Goal: Task Accomplishment & Management: Complete application form

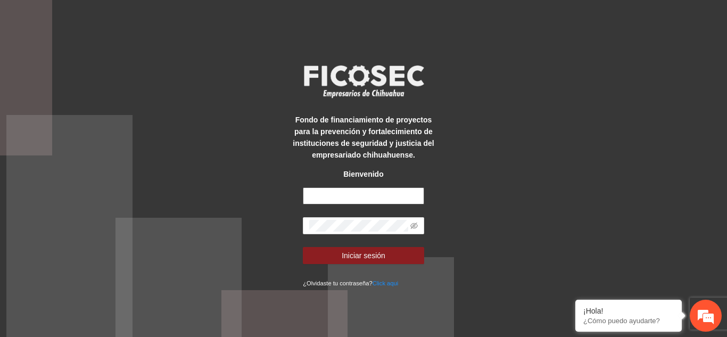
click at [326, 197] on input "text" at bounding box center [363, 195] width 121 height 17
paste input "**********"
type input "**********"
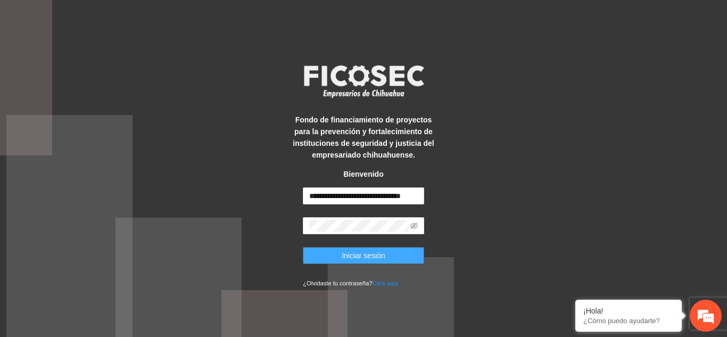
click at [370, 253] on span "Iniciar sesión" at bounding box center [364, 256] width 44 height 12
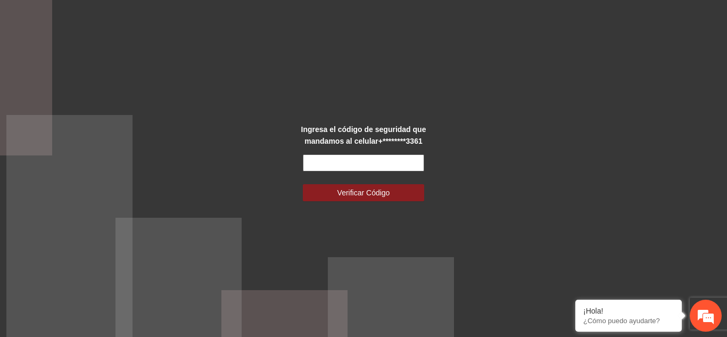
click at [382, 166] on input "text" at bounding box center [363, 162] width 121 height 17
type input "******"
click at [303, 184] on button "Verificar Código" at bounding box center [363, 192] width 121 height 17
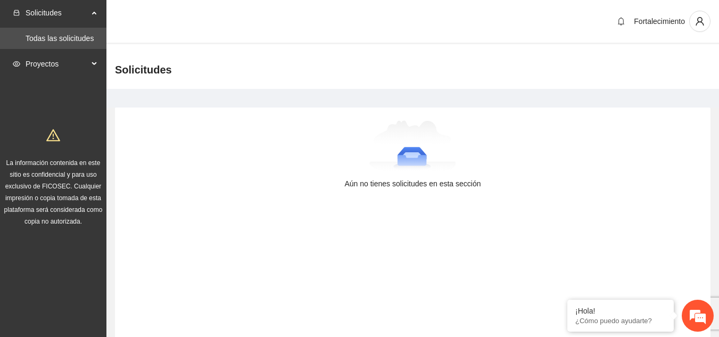
click at [79, 61] on span "Proyectos" at bounding box center [57, 63] width 63 height 21
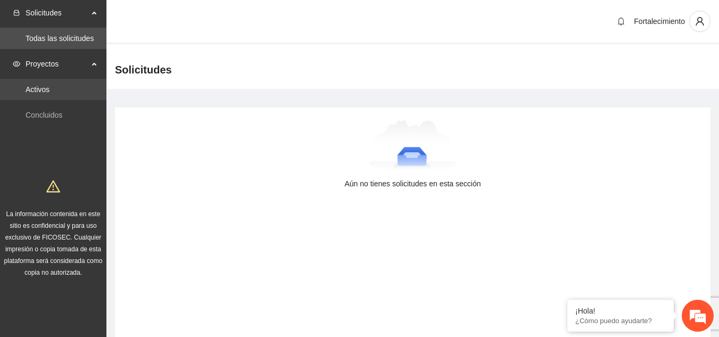
click at [49, 94] on link "Activos" at bounding box center [38, 89] width 24 height 9
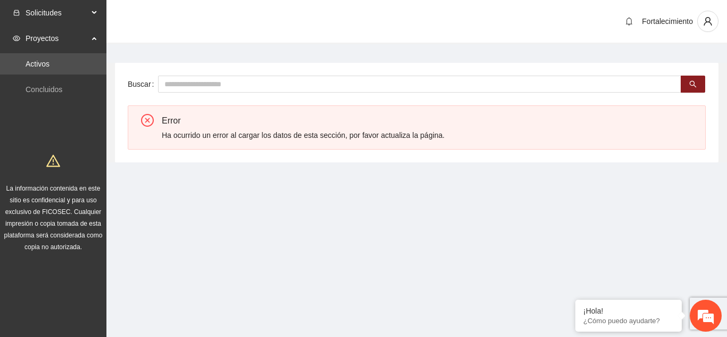
click at [63, 10] on span "Solicitudes" at bounding box center [57, 12] width 63 height 21
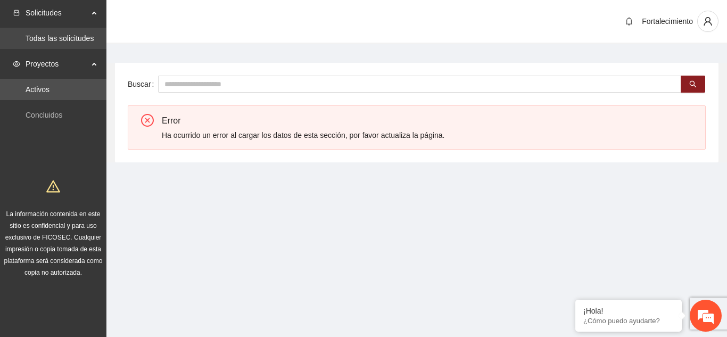
click at [65, 35] on link "Todas las solicitudes" at bounding box center [60, 38] width 68 height 9
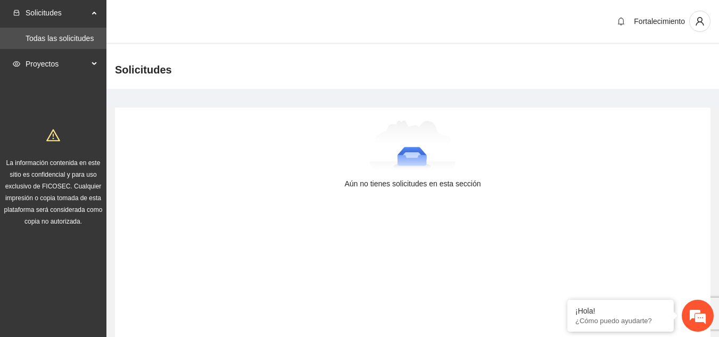
click at [64, 57] on span "Proyectos" at bounding box center [57, 63] width 63 height 21
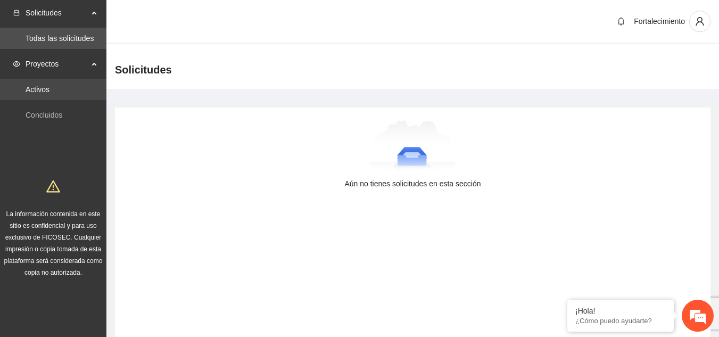
click at [49, 88] on link "Activos" at bounding box center [38, 89] width 24 height 9
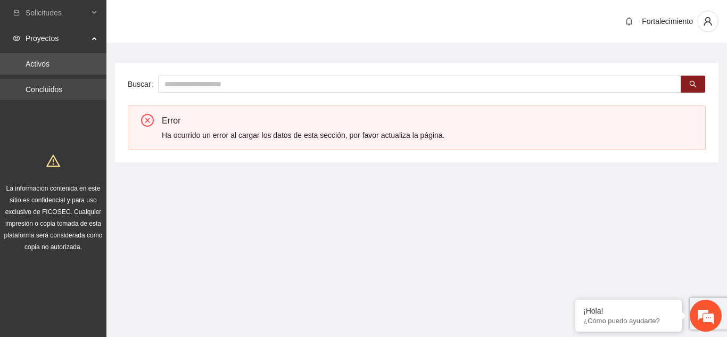
click at [62, 93] on link "Concluidos" at bounding box center [44, 89] width 37 height 9
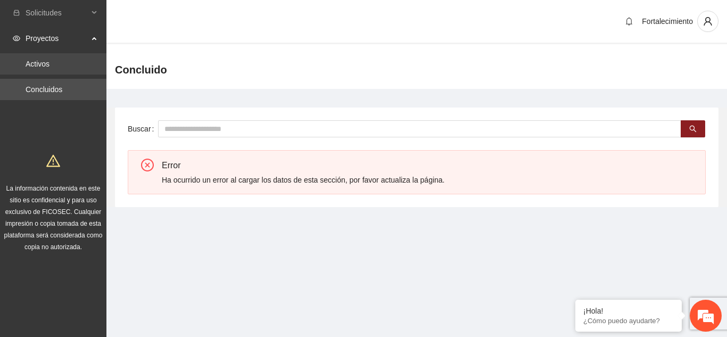
click at [48, 60] on link "Activos" at bounding box center [38, 64] width 24 height 9
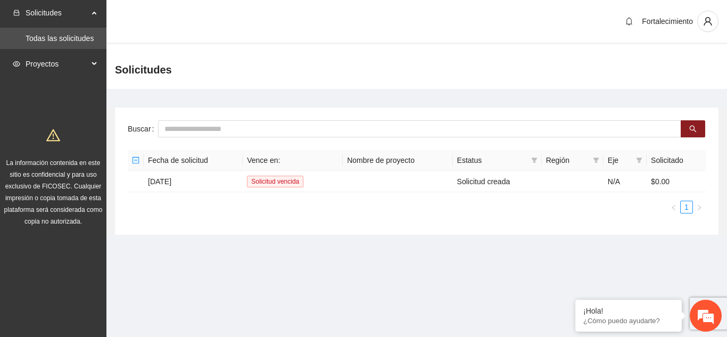
click at [95, 67] on div "Proyectos" at bounding box center [53, 63] width 106 height 21
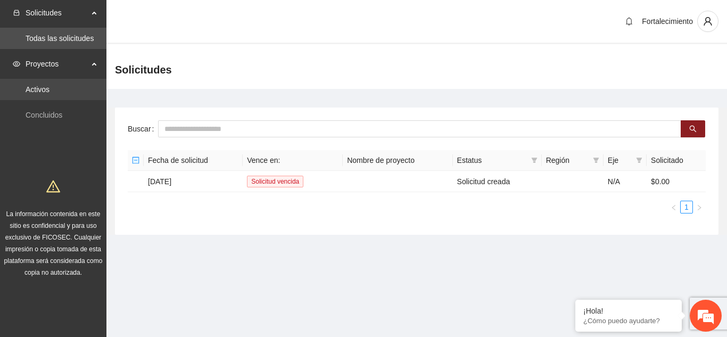
click at [49, 88] on link "Activos" at bounding box center [38, 89] width 24 height 9
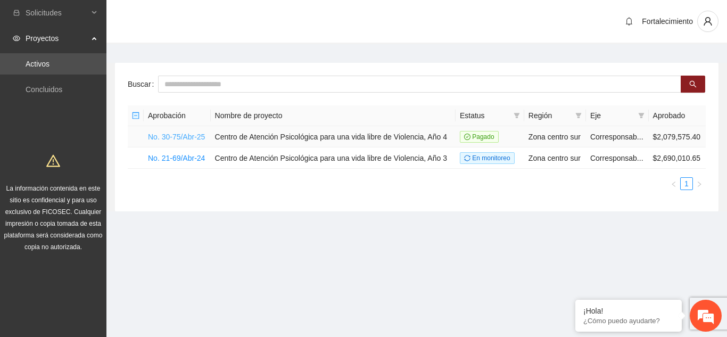
click at [186, 135] on link "No. 30-75/Abr-25" at bounding box center [176, 137] width 57 height 9
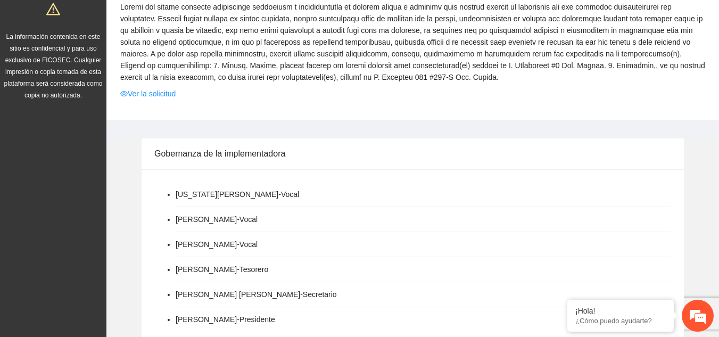
scroll to position [153, 0]
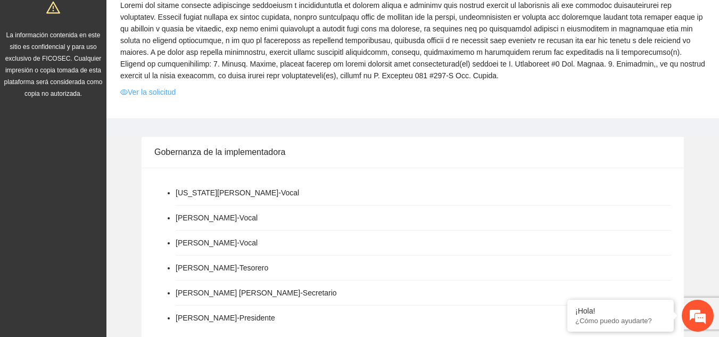
click at [168, 94] on link "Ver la solicitud" at bounding box center [147, 92] width 55 height 12
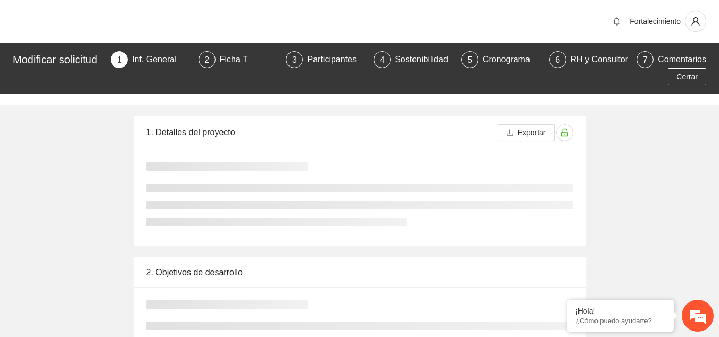
click at [159, 91] on div "Modificar solicitud 1 Inf. General 2 Ficha T 3 Participantes 4 Sostenibilidad 5…" at bounding box center [359, 68] width 719 height 51
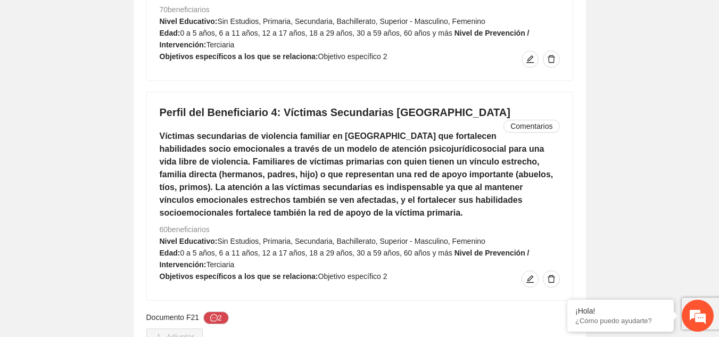
scroll to position [2309, 0]
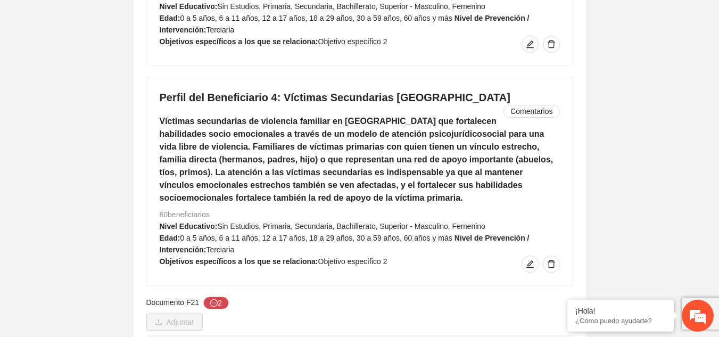
click at [208, 335] on link "F-21_beneficiarios_2025.pdf" at bounding box center [357, 341] width 407 height 12
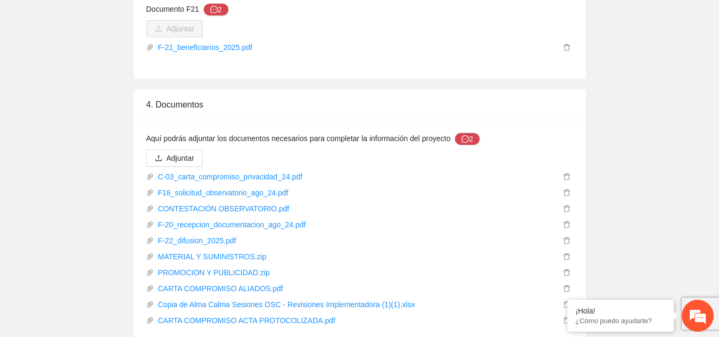
scroll to position [2608, 0]
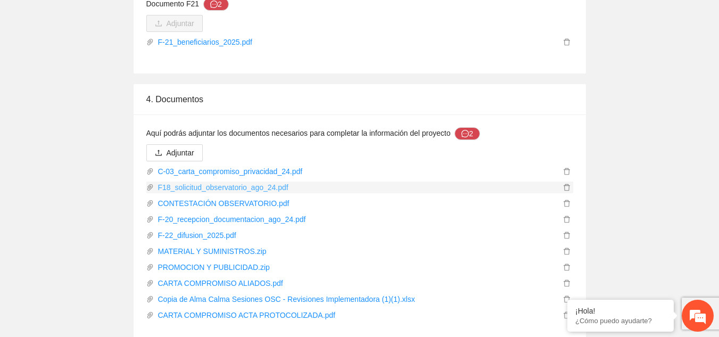
click at [229, 181] on link "F18_solicitud_observatorio_ago_24.pdf" at bounding box center [357, 187] width 407 height 12
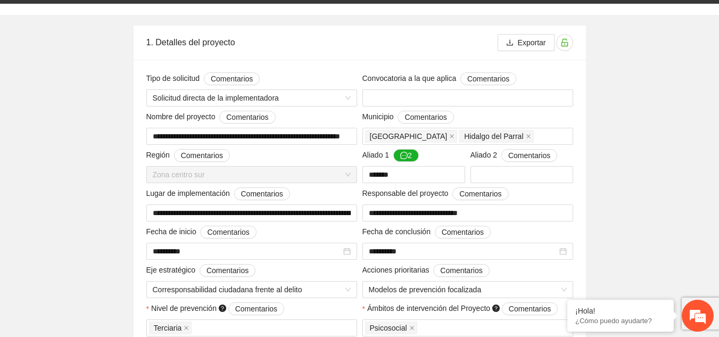
scroll to position [0, 0]
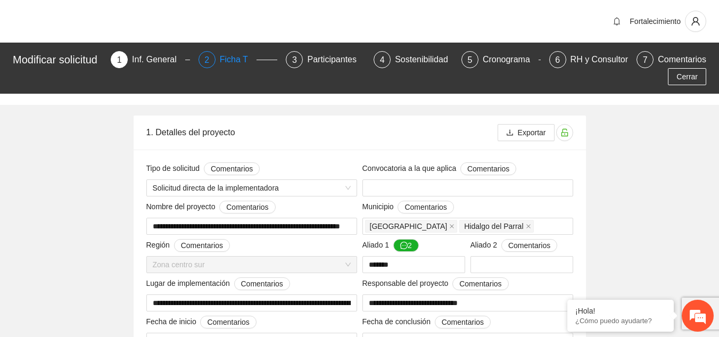
click at [226, 61] on div "Ficha T" at bounding box center [238, 59] width 37 height 17
click at [230, 59] on div "Ficha T" at bounding box center [238, 59] width 37 height 17
click at [488, 58] on div "Cronograma" at bounding box center [511, 59] width 56 height 17
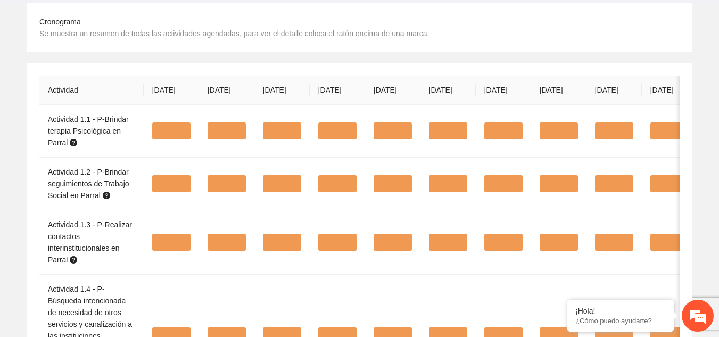
scroll to position [113, 0]
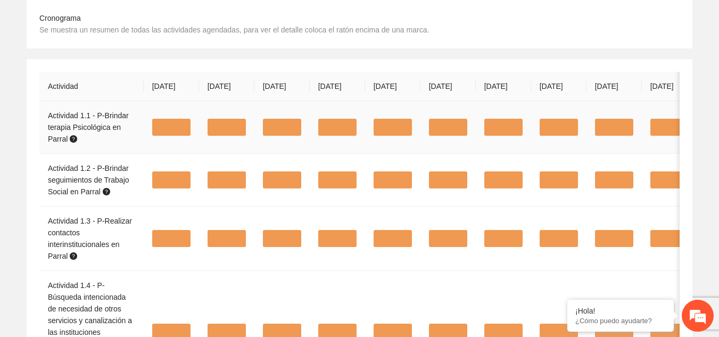
click at [263, 130] on div at bounding box center [282, 127] width 38 height 17
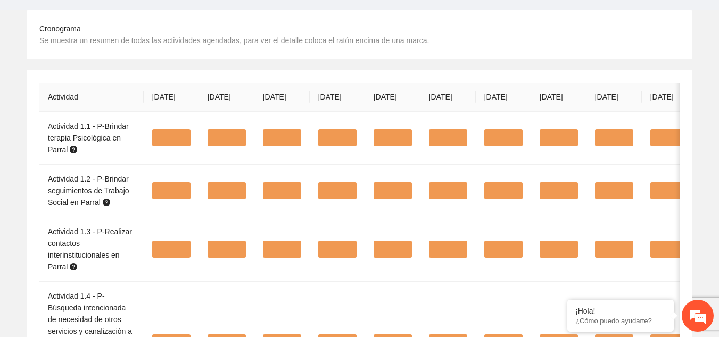
scroll to position [0, 0]
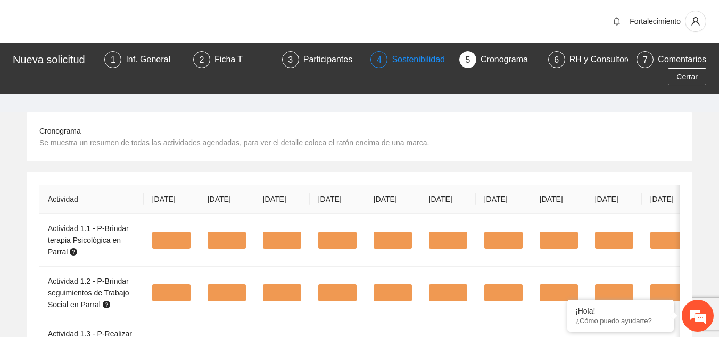
click at [406, 61] on div "Sostenibilidad" at bounding box center [423, 59] width 62 height 17
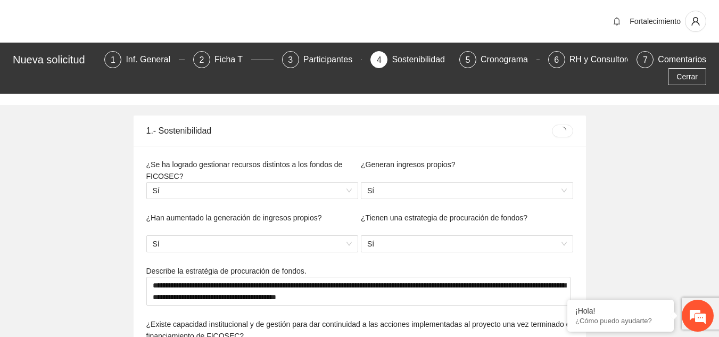
type textarea "**********"
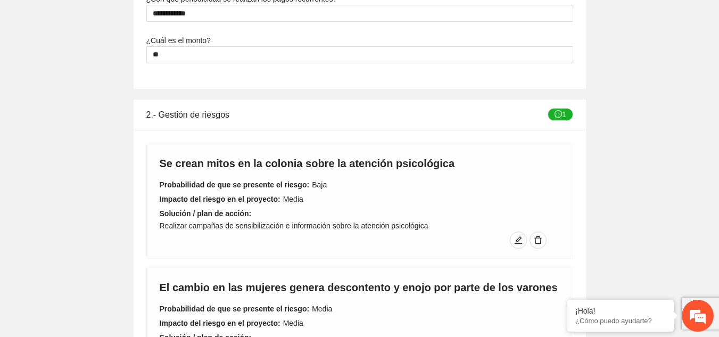
scroll to position [637, 0]
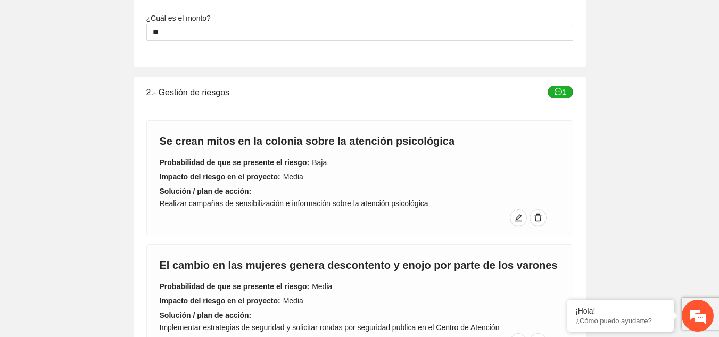
click at [569, 91] on button "1" at bounding box center [561, 92] width 26 height 13
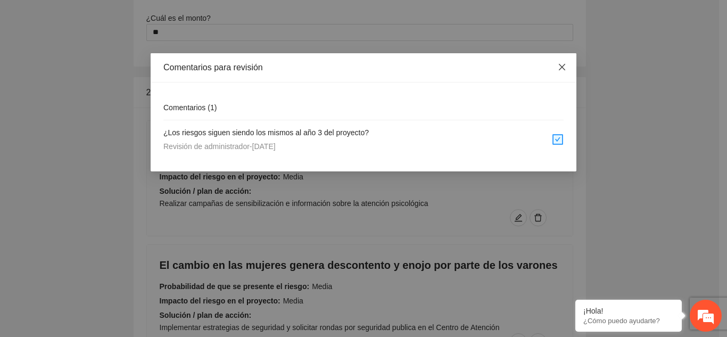
click at [567, 64] on span "Close" at bounding box center [562, 67] width 29 height 29
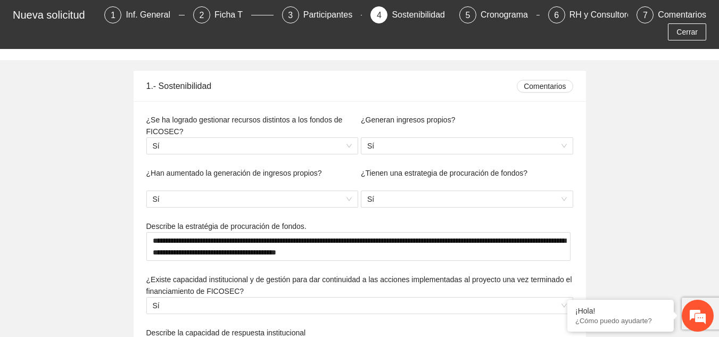
scroll to position [4, 0]
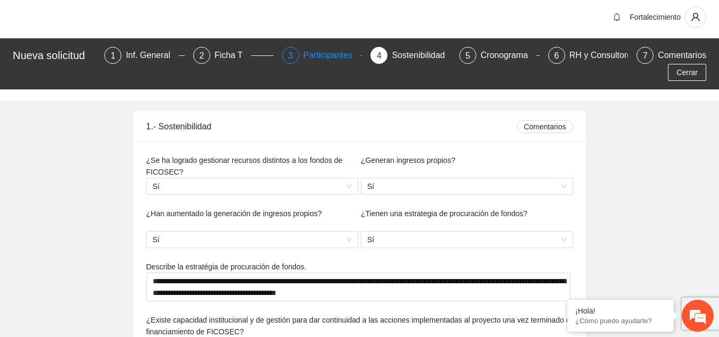
click at [322, 59] on div "Participantes" at bounding box center [332, 55] width 58 height 17
click at [327, 52] on div "Participantes" at bounding box center [332, 55] width 58 height 17
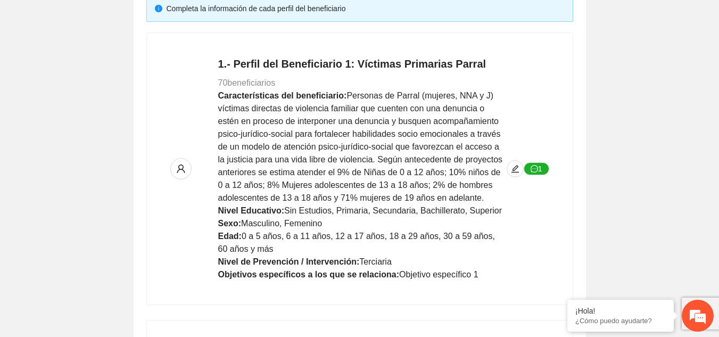
scroll to position [208, 0]
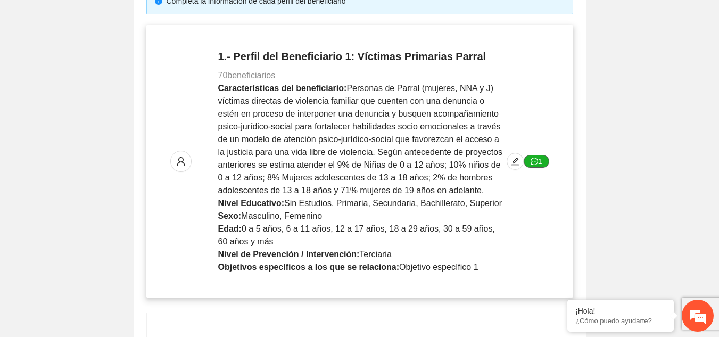
click at [546, 163] on button "1" at bounding box center [537, 161] width 26 height 13
click at [538, 161] on icon "message" at bounding box center [534, 161] width 7 height 7
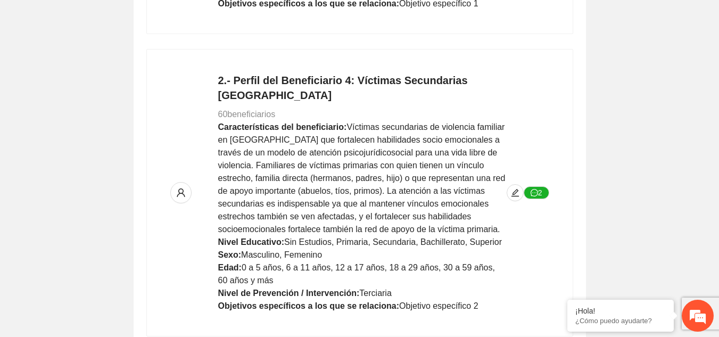
scroll to position [474, 0]
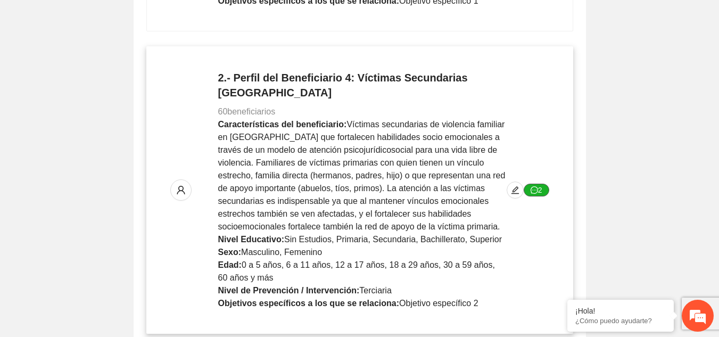
click at [542, 184] on button "2" at bounding box center [537, 190] width 26 height 13
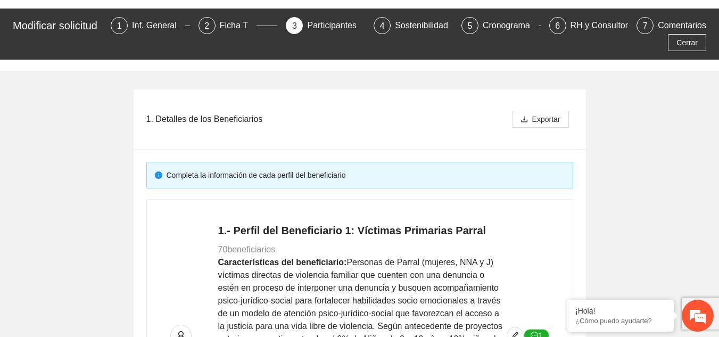
scroll to position [0, 0]
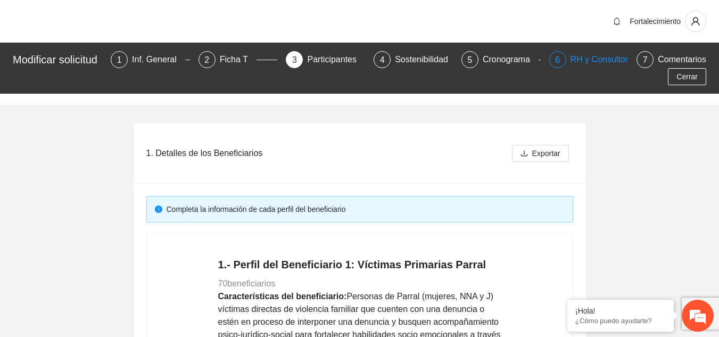
click at [593, 60] on div "RH y Consultores" at bounding box center [608, 59] width 75 height 17
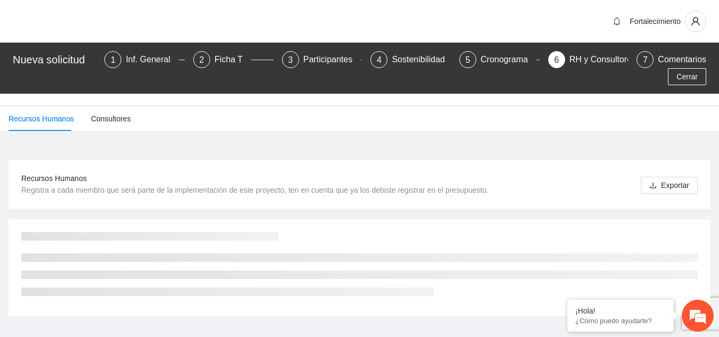
click at [580, 62] on div "RH y Consultores" at bounding box center [606, 59] width 75 height 17
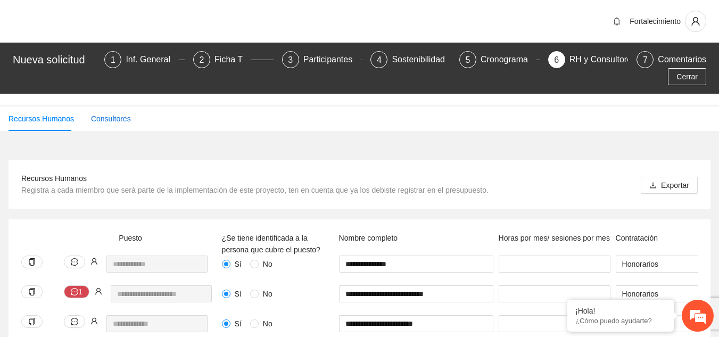
click at [120, 120] on div "Consultores" at bounding box center [111, 119] width 40 height 12
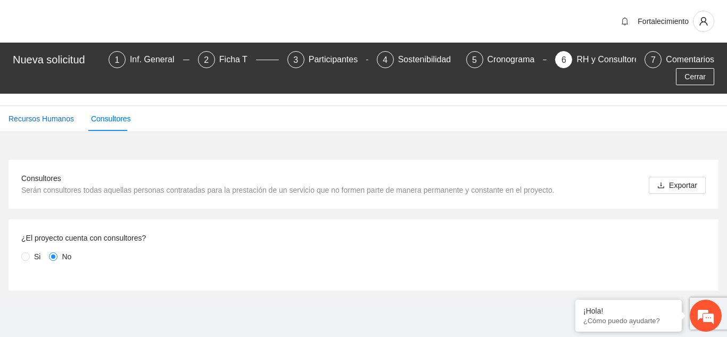
click at [37, 113] on div "Recursos Humanos" at bounding box center [41, 119] width 65 height 12
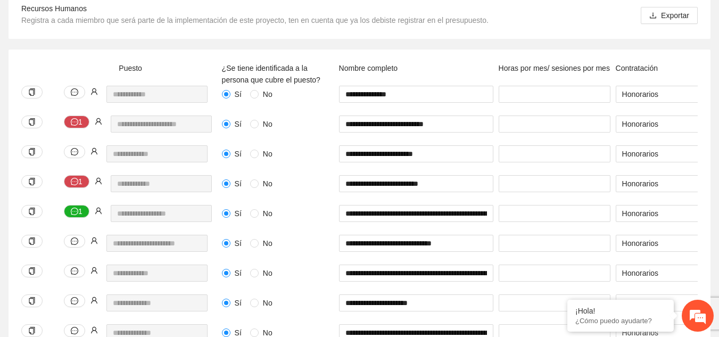
scroll to position [171, 0]
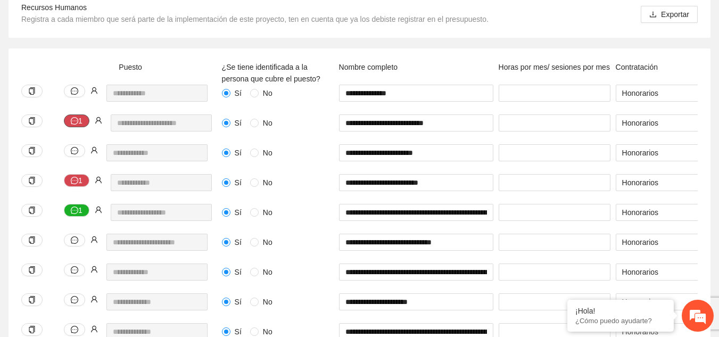
click at [76, 125] on span "message" at bounding box center [74, 121] width 7 height 9
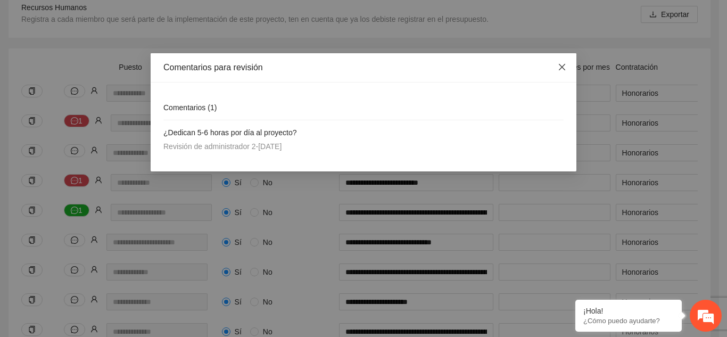
click at [564, 72] on span "Close" at bounding box center [562, 67] width 29 height 29
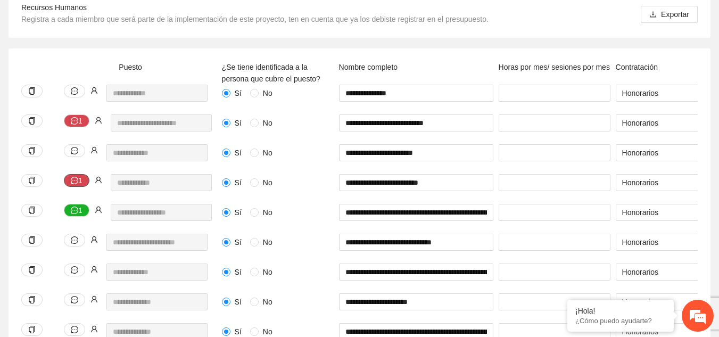
click at [77, 180] on icon "message" at bounding box center [74, 180] width 7 height 7
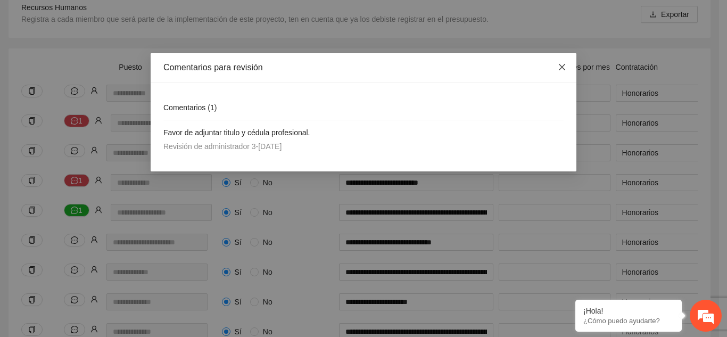
click at [560, 69] on icon "close" at bounding box center [562, 67] width 9 height 9
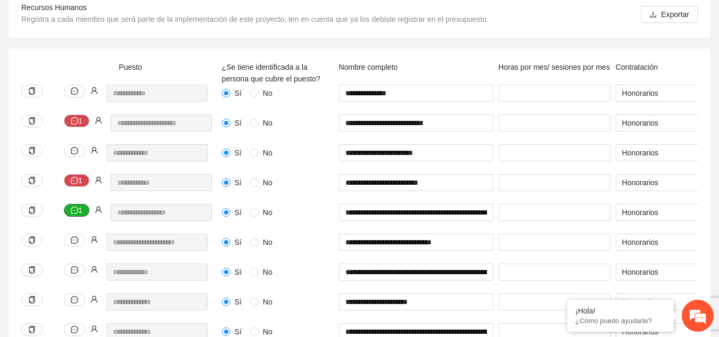
click at [87, 212] on button "1" at bounding box center [77, 210] width 26 height 13
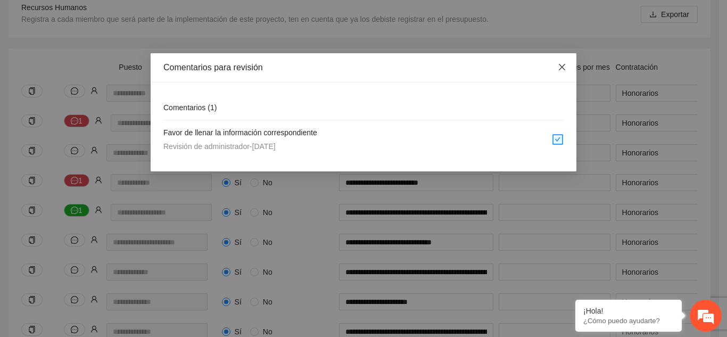
click at [557, 69] on span "Close" at bounding box center [562, 67] width 29 height 29
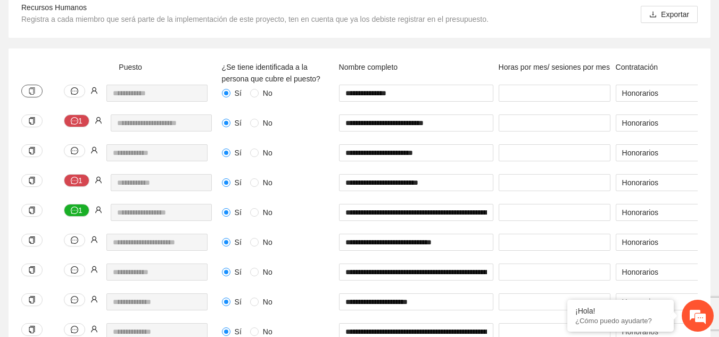
click at [35, 92] on icon "copy" at bounding box center [32, 90] width 6 height 7
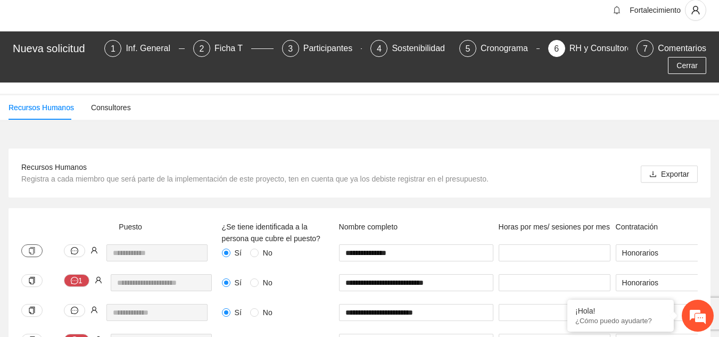
scroll to position [10, 0]
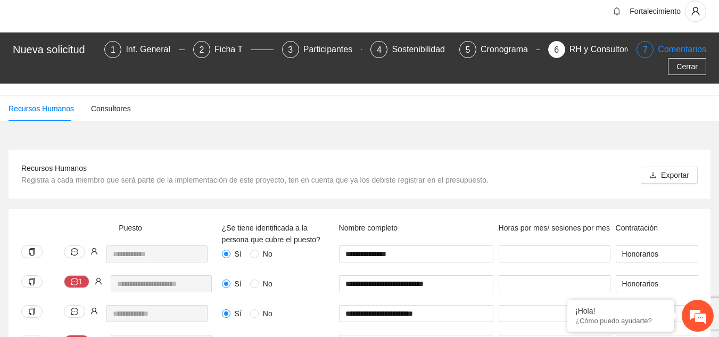
click at [661, 49] on div "Comentarios" at bounding box center [682, 49] width 48 height 17
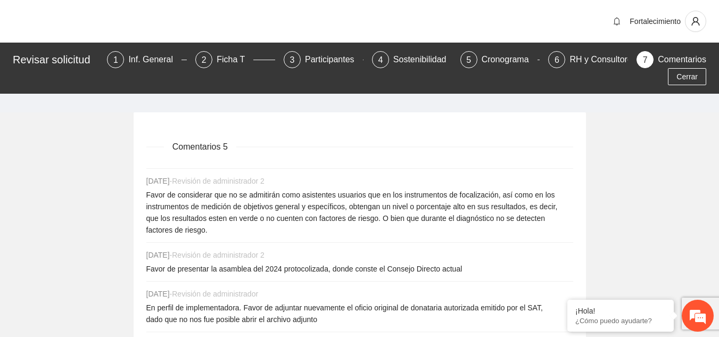
click at [624, 68] on div "RH y Consultores" at bounding box center [606, 59] width 75 height 17
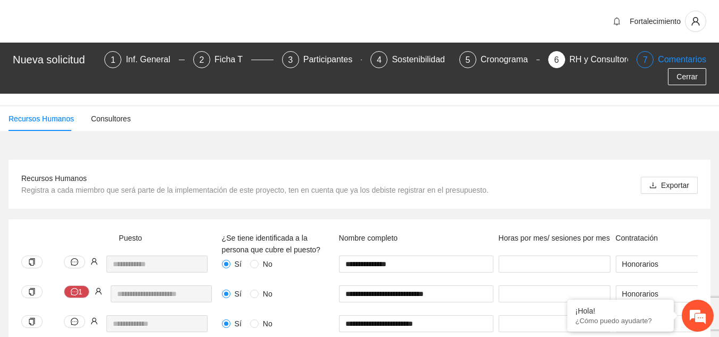
click at [653, 60] on div "7" at bounding box center [645, 59] width 17 height 17
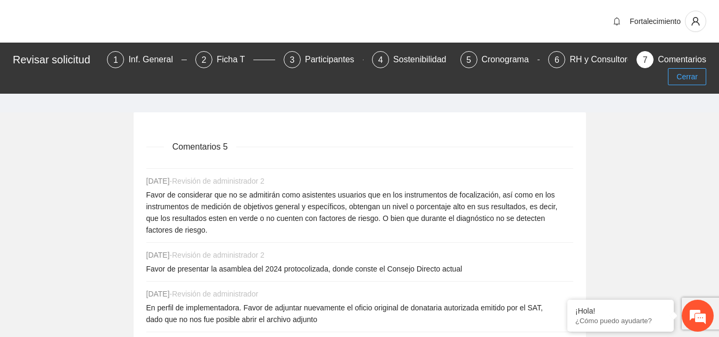
click at [674, 74] on button "Cerrar" at bounding box center [687, 76] width 38 height 17
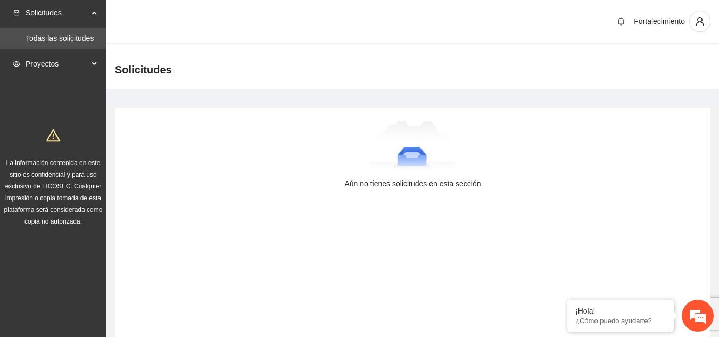
click at [77, 61] on span "Proyectos" at bounding box center [57, 63] width 63 height 21
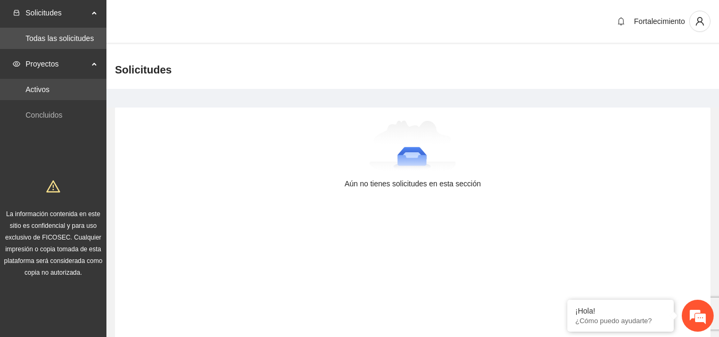
click at [49, 93] on link "Activos" at bounding box center [38, 89] width 24 height 9
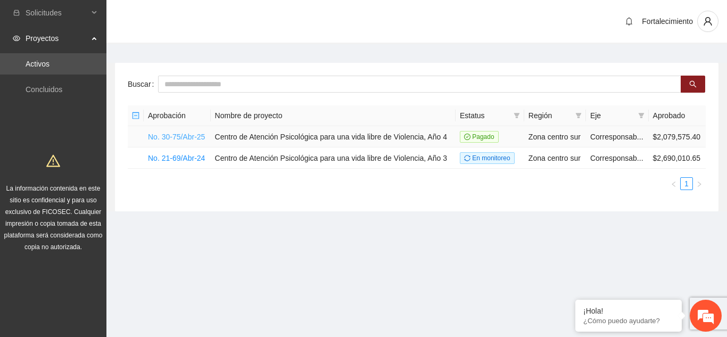
click at [177, 135] on link "No. 30-75/Abr-25" at bounding box center [176, 137] width 57 height 9
